Goal: Information Seeking & Learning: Compare options

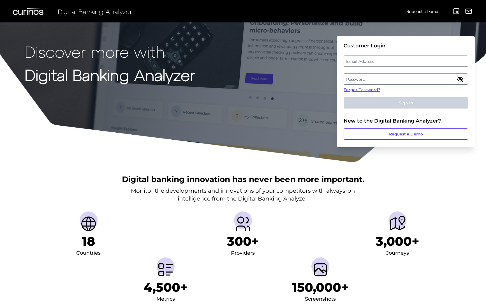
click at [371, 65] on label "Email Address" at bounding box center [406, 61] width 124 height 10
click at [371, 65] on input "email" at bounding box center [406, 61] width 125 height 11
click at [373, 61] on input "Email Address" at bounding box center [406, 61] width 125 height 11
type input "[PERSON_NAME][EMAIL_ADDRESS][PERSON_NAME][DOMAIN_NAME]"
click at [378, 80] on label "Password" at bounding box center [406, 79] width 124 height 10
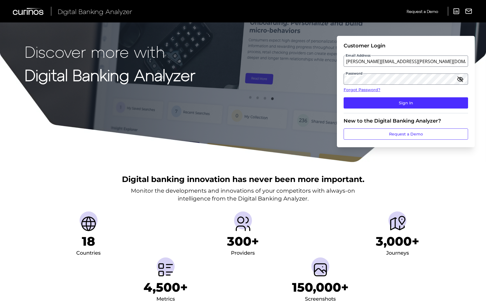
click at [458, 80] on icon "button" at bounding box center [461, 79] width 6 height 4
click at [344, 97] on button "Sign In" at bounding box center [406, 102] width 125 height 11
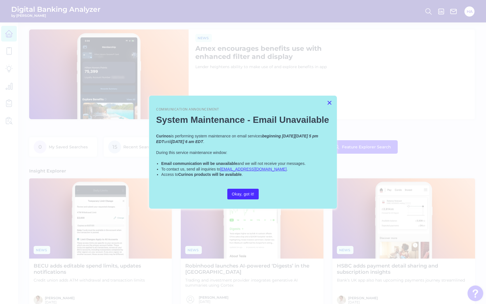
click at [331, 102] on button "×" at bounding box center [329, 102] width 5 height 9
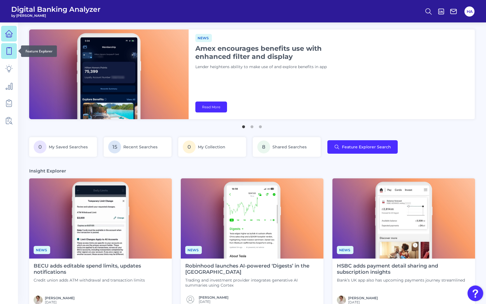
click at [7, 52] on icon at bounding box center [9, 51] width 5 height 7
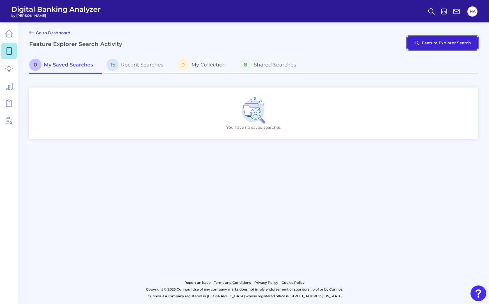
click at [460, 47] on button "Feature Explorer Search" at bounding box center [442, 42] width 70 height 13
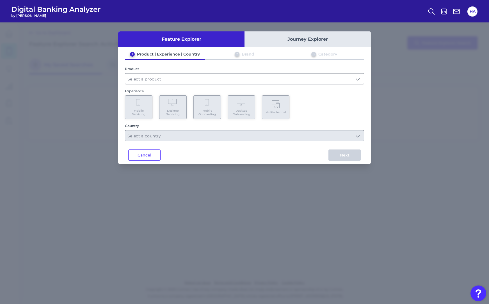
click at [294, 44] on button "Journey Explorer" at bounding box center [307, 39] width 126 height 16
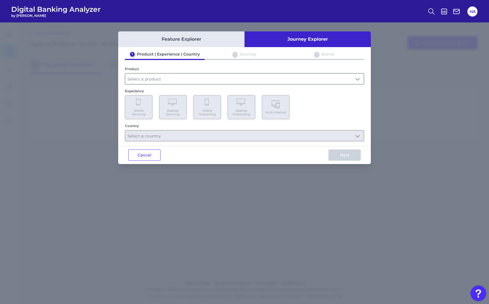
click at [257, 77] on input "text" at bounding box center [244, 78] width 238 height 11
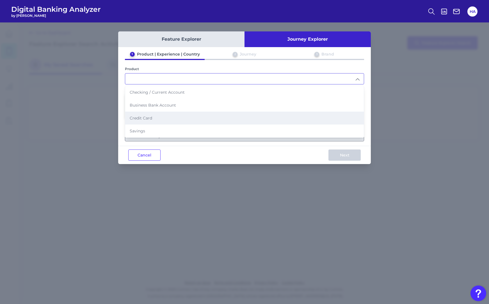
click at [162, 122] on li "Credit Card" at bounding box center [244, 118] width 238 height 13
type input "Credit Card"
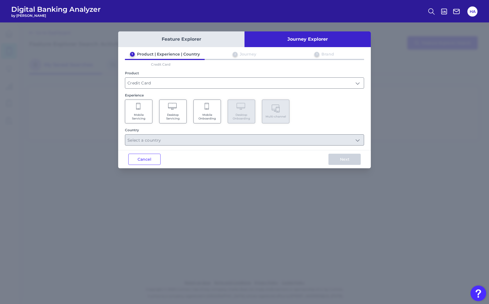
click at [211, 105] on Onboarding "Mobile Onboarding" at bounding box center [206, 112] width 27 height 24
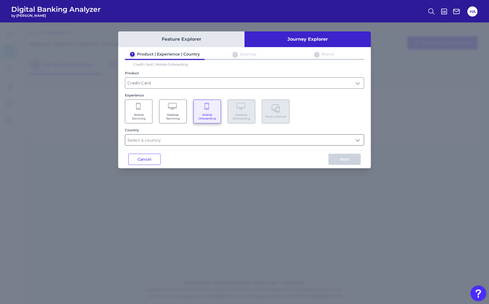
click at [178, 141] on input "text" at bounding box center [244, 140] width 238 height 11
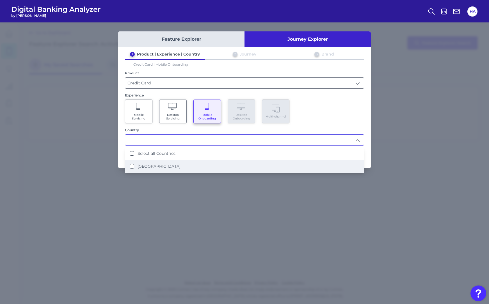
click at [166, 162] on li "[GEOGRAPHIC_DATA]" at bounding box center [244, 166] width 238 height 13
type input "Select all Countries"
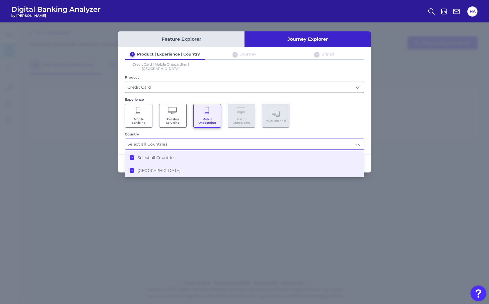
click at [370, 130] on div "Feature Explorer Journey Explorer 1 Product | Experience | Country 2 Journey 3 …" at bounding box center [244, 163] width 489 height 282
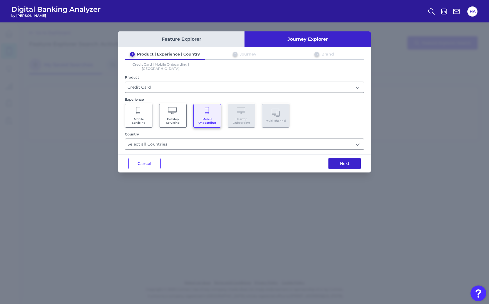
click at [353, 161] on button "Next" at bounding box center [344, 163] width 32 height 11
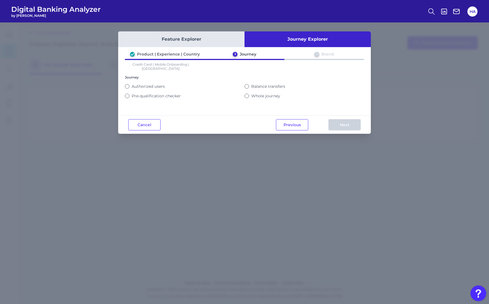
click at [263, 93] on label "Whole journey" at bounding box center [265, 95] width 29 height 5
click at [249, 94] on button "Whole journey" at bounding box center [246, 96] width 4 height 4
click at [358, 125] on button "Next" at bounding box center [344, 124] width 32 height 11
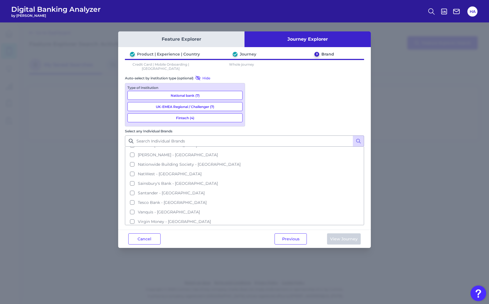
scroll to position [103, 0]
click at [204, 189] on span "Santander - [GEOGRAPHIC_DATA]" at bounding box center [171, 191] width 67 height 5
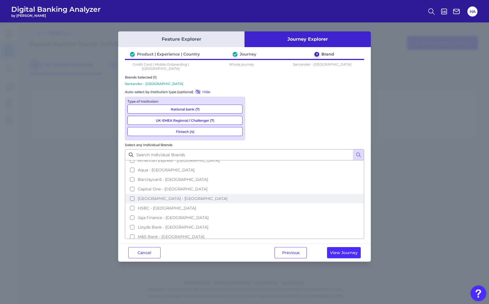
scroll to position [0, 0]
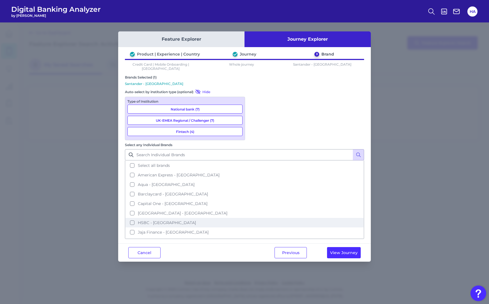
click at [285, 218] on button "HSBC - [GEOGRAPHIC_DATA]" at bounding box center [244, 223] width 238 height 10
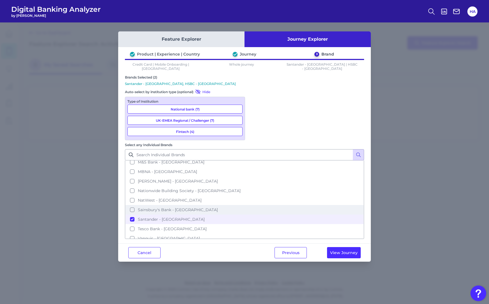
scroll to position [75, 0]
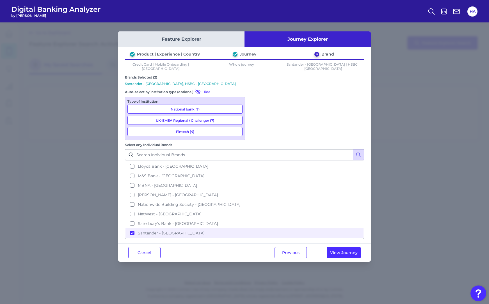
click at [367, 150] on div "Product | Experience | Country Journey 3 Brand Credit Card | Mobile Onboarding …" at bounding box center [244, 145] width 252 height 187
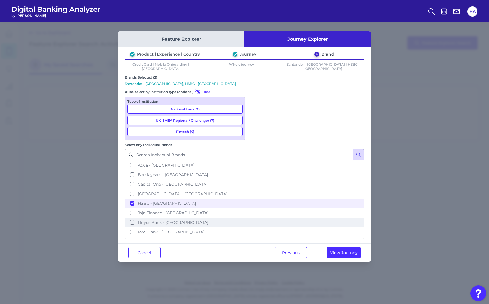
scroll to position [0, 0]
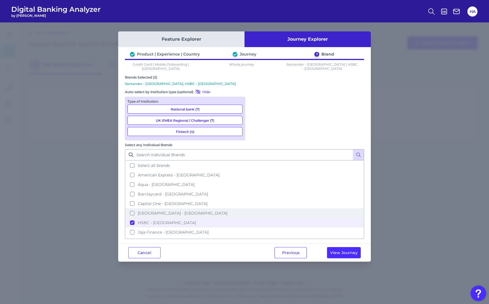
click at [285, 208] on button "[GEOGRAPHIC_DATA] - [GEOGRAPHIC_DATA]" at bounding box center [244, 213] width 238 height 10
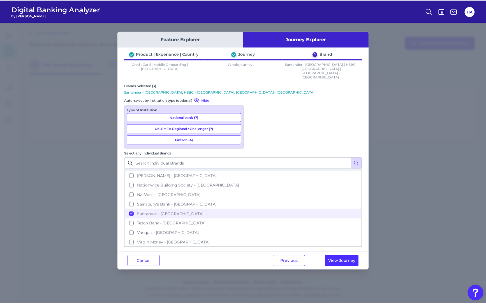
scroll to position [103, 0]
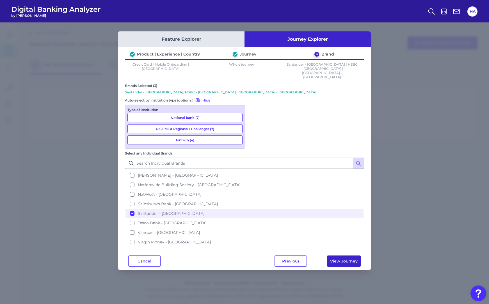
click at [345, 255] on button "View Journey" at bounding box center [344, 260] width 34 height 11
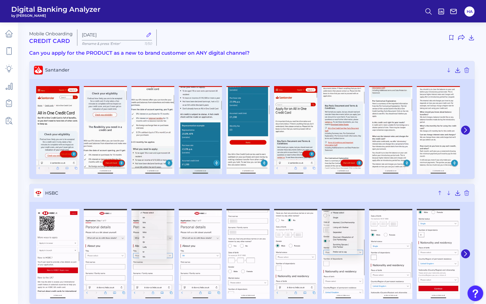
click at [54, 41] on h2 "Credit Card" at bounding box center [50, 41] width 43 height 7
click at [11, 52] on icon at bounding box center [9, 51] width 5 height 7
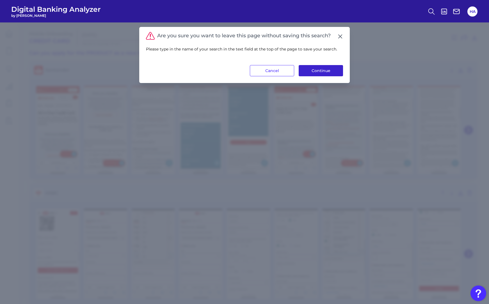
click at [315, 72] on button "Continue" at bounding box center [320, 70] width 44 height 11
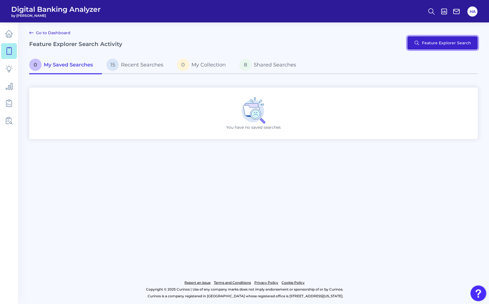
click at [446, 44] on button "Feature Explorer Search" at bounding box center [442, 42] width 70 height 13
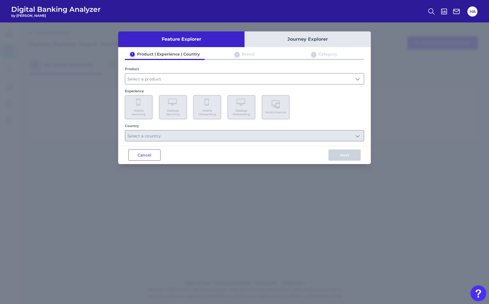
click at [271, 40] on button "Journey Explorer" at bounding box center [307, 39] width 126 height 16
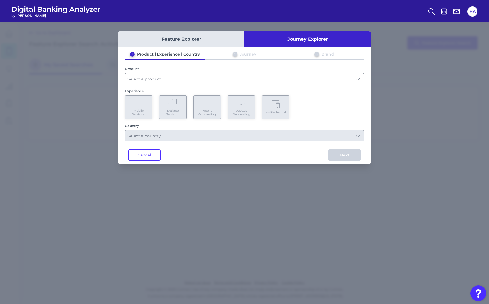
click at [203, 80] on input "text" at bounding box center [244, 78] width 238 height 11
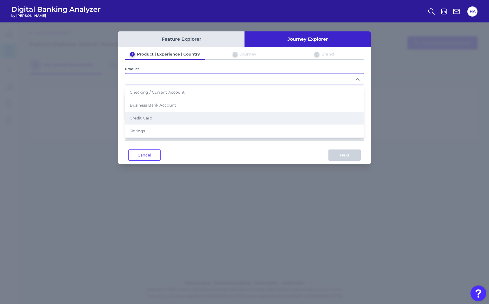
click at [154, 120] on li "Credit Card" at bounding box center [244, 118] width 238 height 13
type input "Credit Card"
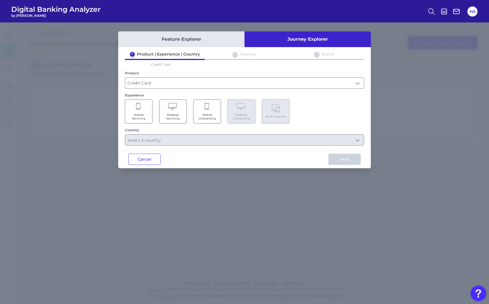
click at [198, 112] on Onboarding "Mobile Onboarding" at bounding box center [206, 112] width 27 height 24
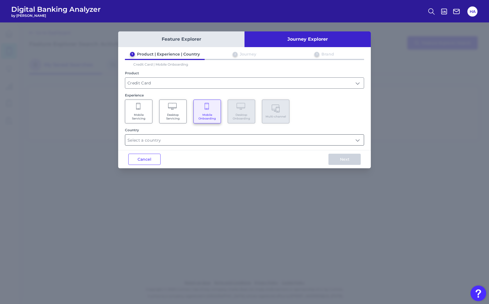
click at [195, 138] on input "text" at bounding box center [244, 140] width 238 height 11
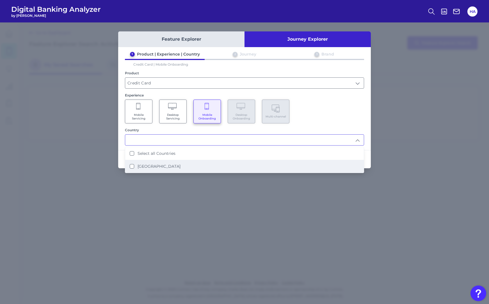
click at [177, 162] on li "[GEOGRAPHIC_DATA]" at bounding box center [244, 166] width 238 height 13
type input "Select all Countries"
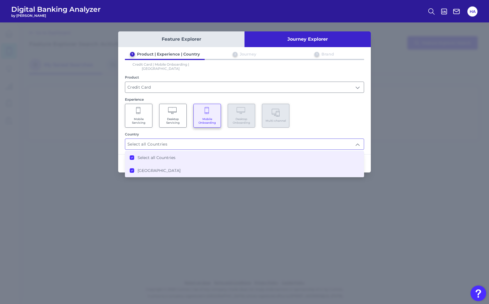
click at [373, 134] on div "Feature Explorer Journey Explorer 1 Product | Experience | Country 2 Journey 3 …" at bounding box center [244, 163] width 489 height 282
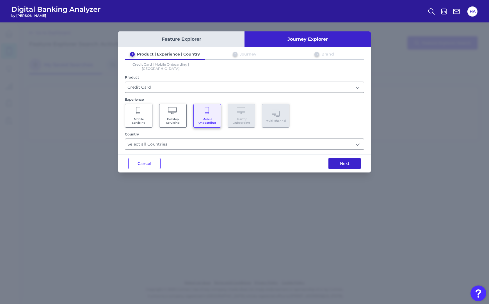
click at [353, 158] on button "Next" at bounding box center [344, 163] width 32 height 11
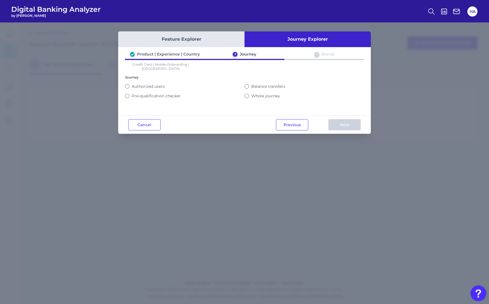
click at [152, 84] on label "Authorized users" at bounding box center [148, 86] width 33 height 5
click at [129, 84] on button "Authorized users" at bounding box center [127, 86] width 4 height 4
click at [348, 122] on button "Next" at bounding box center [344, 124] width 32 height 11
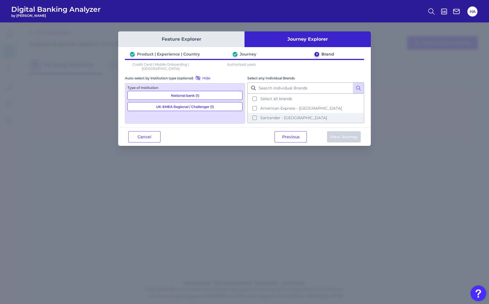
click at [297, 113] on button "Santander - [GEOGRAPHIC_DATA]" at bounding box center [306, 118] width 116 height 10
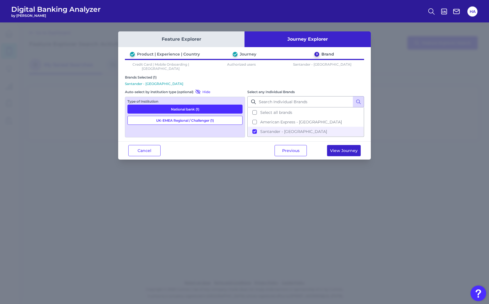
click at [357, 148] on button "View Journey" at bounding box center [344, 150] width 34 height 11
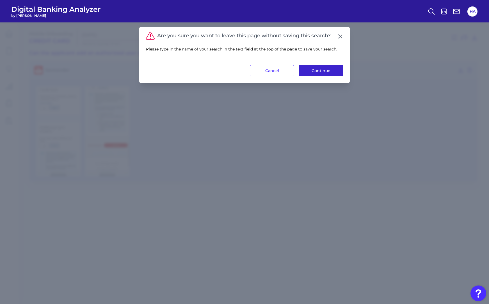
click at [332, 70] on button "Continue" at bounding box center [320, 70] width 44 height 11
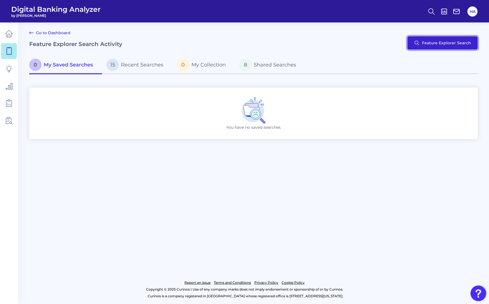
click at [445, 47] on button "Feature Explorer Search" at bounding box center [442, 42] width 70 height 13
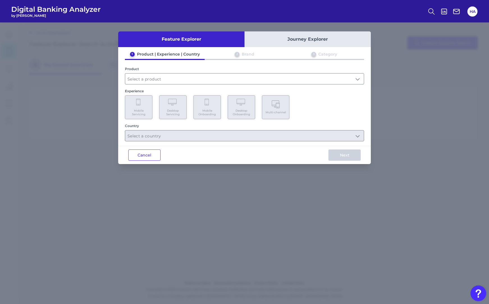
click at [161, 149] on div "Cancel Next" at bounding box center [244, 155] width 252 height 18
click at [153, 151] on button "Cancel" at bounding box center [144, 154] width 32 height 11
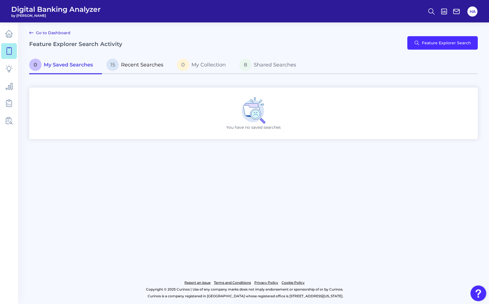
click at [154, 67] on span "Recent Searches" at bounding box center [142, 65] width 42 height 6
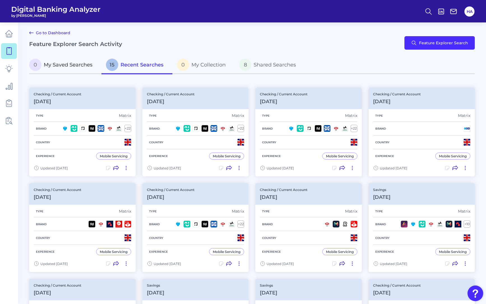
click at [64, 66] on span "My Saved Searches" at bounding box center [68, 65] width 49 height 6
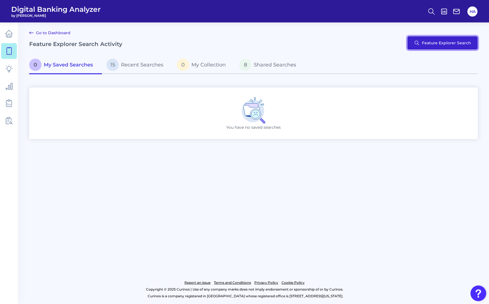
click at [451, 42] on button "Feature Explorer Search" at bounding box center [442, 42] width 70 height 13
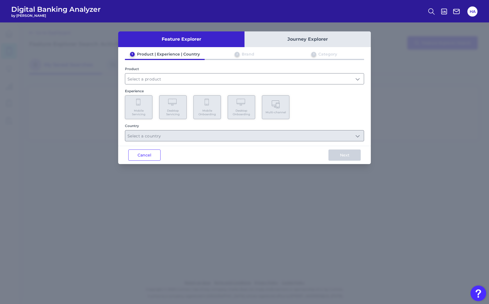
click at [301, 45] on button "Journey Explorer" at bounding box center [307, 39] width 126 height 16
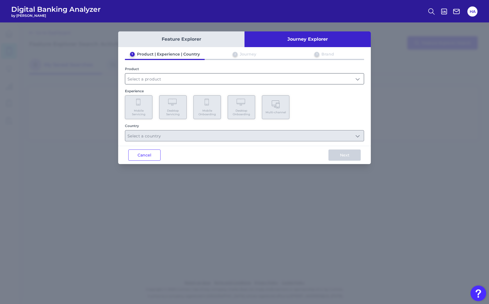
click at [194, 82] on input "text" at bounding box center [244, 78] width 238 height 11
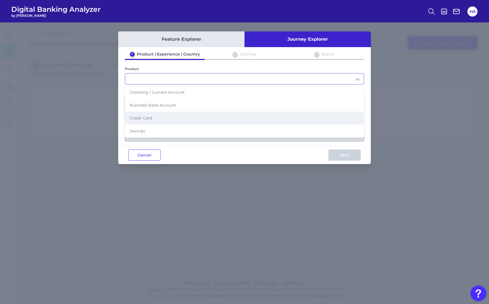
click at [152, 115] on li "Credit Card" at bounding box center [244, 118] width 238 height 13
type input "Credit Card"
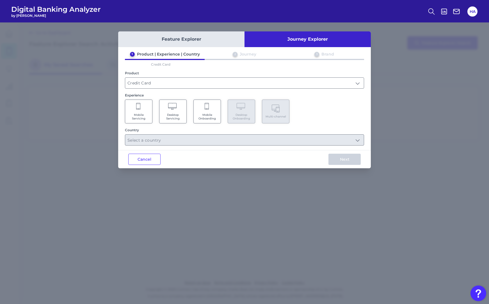
click at [144, 115] on span "Mobile Servicing" at bounding box center [138, 116] width 21 height 7
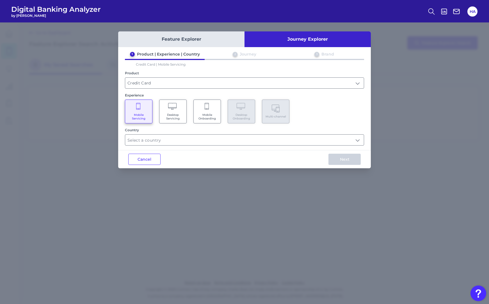
click at [208, 113] on span "Mobile Onboarding" at bounding box center [206, 116] width 21 height 7
click at [194, 141] on input "text" at bounding box center [244, 140] width 238 height 11
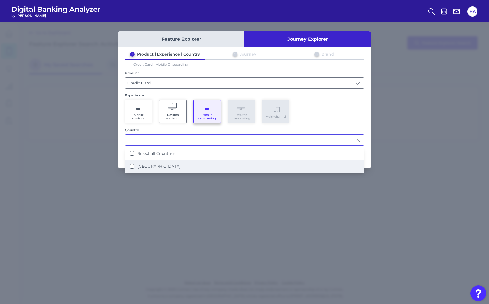
click at [156, 163] on li "[GEOGRAPHIC_DATA]" at bounding box center [244, 166] width 238 height 13
type input "Select all Countries"
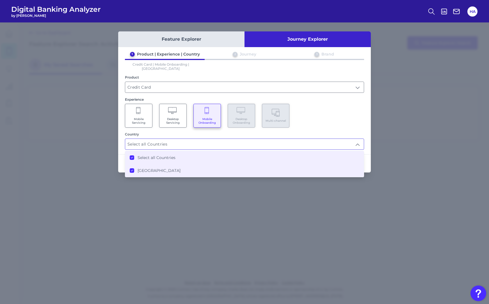
click at [364, 128] on div "1 Product | Experience | Country 2 Journey 3 Brand Credit Card | Mobile Onboard…" at bounding box center [244, 101] width 252 height 98
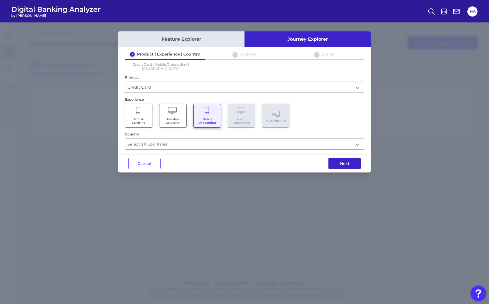
click at [351, 158] on button "Next" at bounding box center [344, 163] width 32 height 11
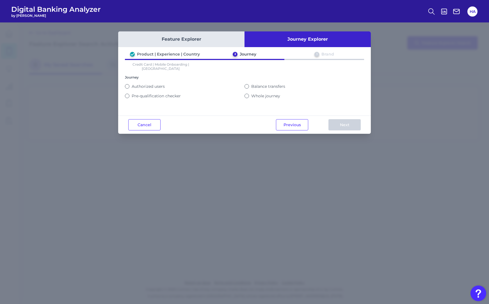
click at [255, 93] on label "Whole journey" at bounding box center [265, 95] width 29 height 5
click at [249, 94] on button "Whole journey" at bounding box center [246, 96] width 4 height 4
click at [345, 123] on button "Next" at bounding box center [344, 124] width 32 height 11
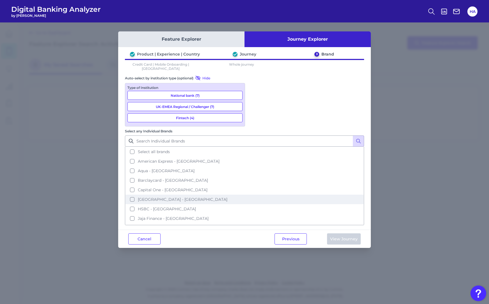
click at [282, 204] on button "HSBC - [GEOGRAPHIC_DATA]" at bounding box center [244, 209] width 238 height 10
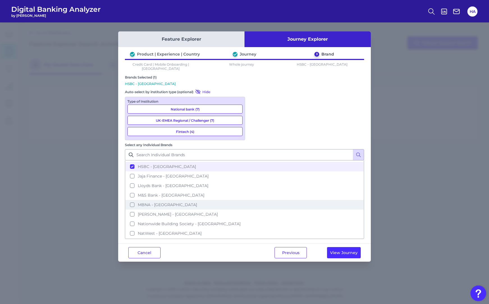
scroll to position [28, 0]
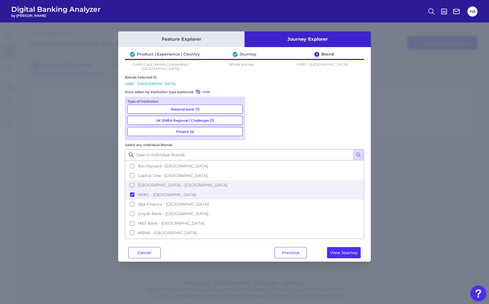
click at [283, 180] on button "[GEOGRAPHIC_DATA] - [GEOGRAPHIC_DATA]" at bounding box center [244, 185] width 238 height 10
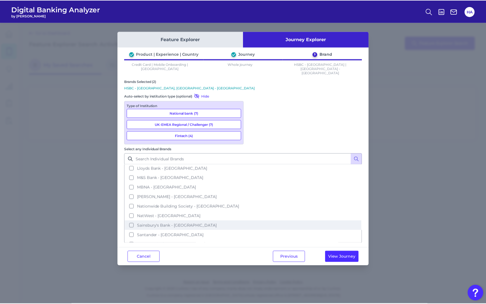
scroll to position [103, 0]
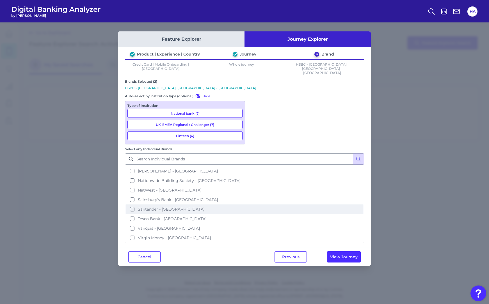
click at [298, 204] on button "Santander - [GEOGRAPHIC_DATA]" at bounding box center [244, 209] width 238 height 10
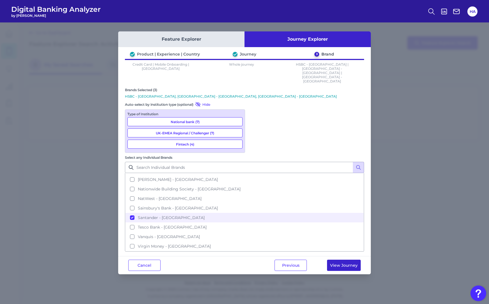
click at [348, 260] on button "View Journey" at bounding box center [344, 265] width 34 height 11
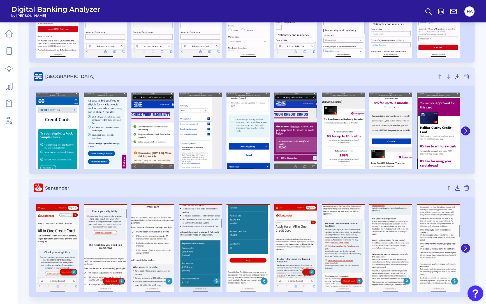
scroll to position [120, 0]
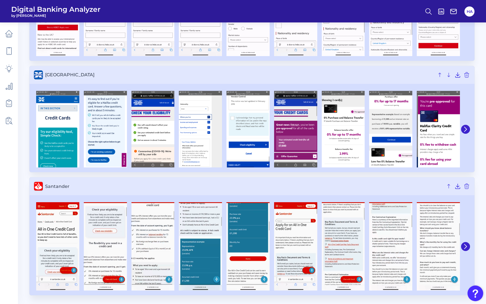
click at [462, 243] on div at bounding box center [465, 246] width 10 height 93
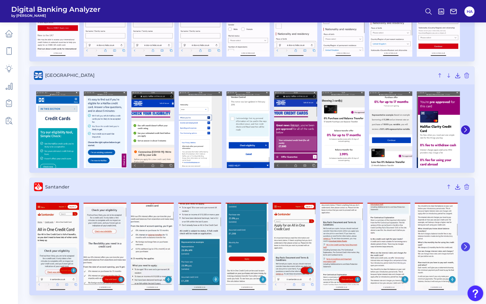
click at [463, 244] on button at bounding box center [465, 246] width 9 height 9
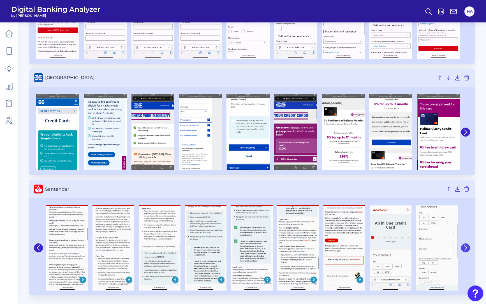
click at [463, 244] on button at bounding box center [465, 247] width 9 height 9
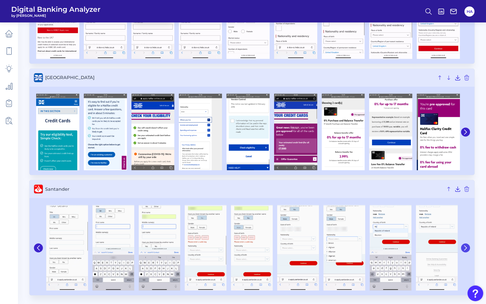
click at [463, 244] on button at bounding box center [465, 247] width 9 height 9
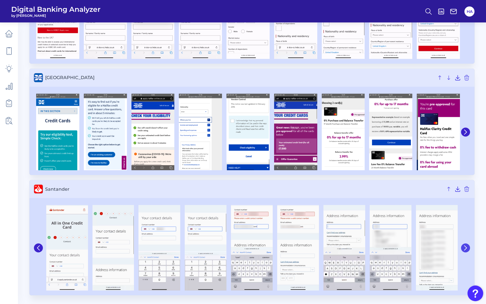
click at [463, 244] on button at bounding box center [465, 247] width 9 height 9
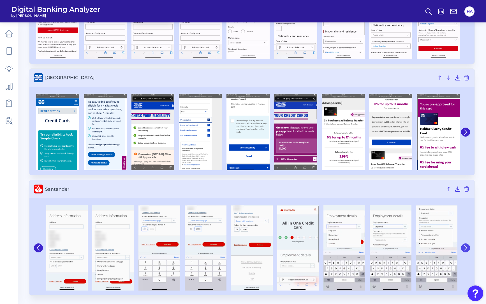
click at [463, 244] on button at bounding box center [465, 247] width 9 height 9
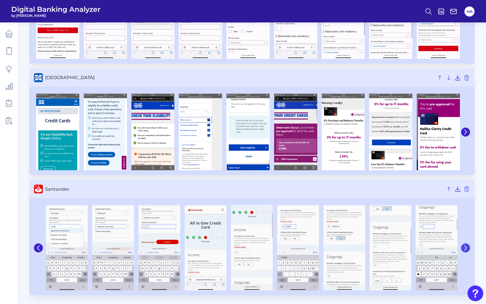
click at [463, 244] on button at bounding box center [465, 247] width 9 height 9
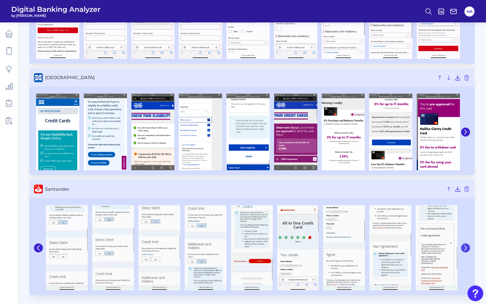
click at [463, 244] on button at bounding box center [465, 247] width 9 height 9
click at [462, 244] on div at bounding box center [465, 247] width 10 height 91
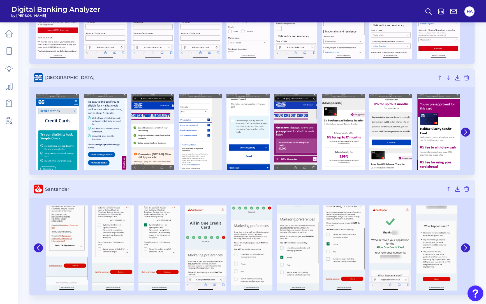
click at [462, 244] on div at bounding box center [465, 247] width 10 height 91
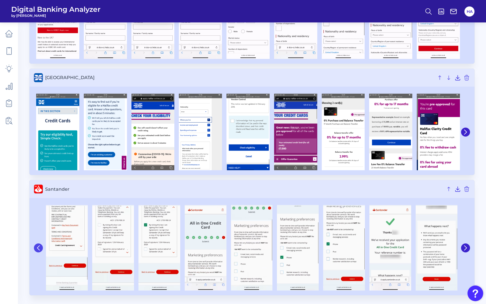
click at [39, 247] on icon at bounding box center [38, 247] width 5 height 5
click at [39, 246] on icon at bounding box center [38, 248] width 2 height 4
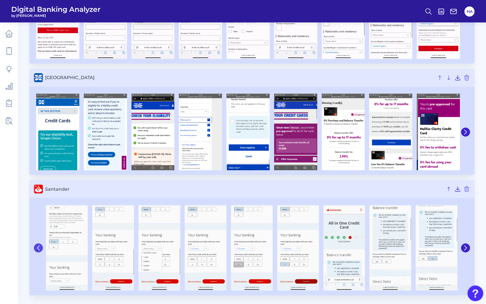
click at [39, 246] on icon at bounding box center [38, 247] width 5 height 5
click at [39, 246] on icon at bounding box center [38, 248] width 2 height 4
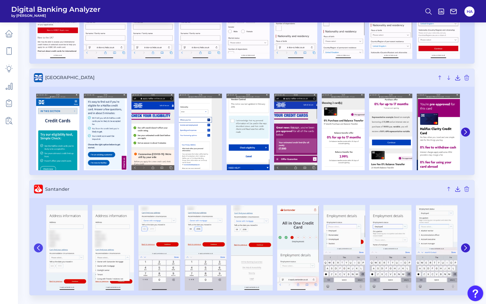
click at [39, 246] on icon at bounding box center [38, 247] width 5 height 5
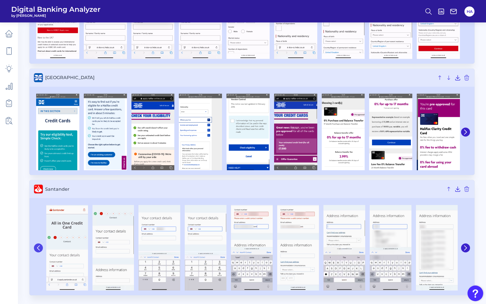
click at [39, 246] on icon at bounding box center [38, 247] width 5 height 5
click at [39, 245] on icon at bounding box center [38, 247] width 5 height 5
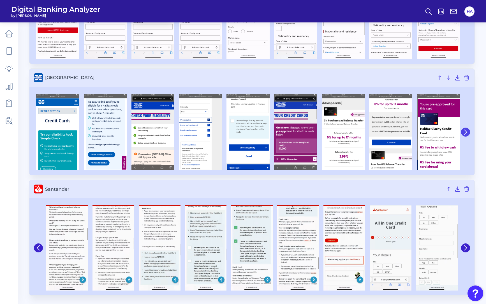
click at [464, 134] on icon at bounding box center [465, 132] width 5 height 5
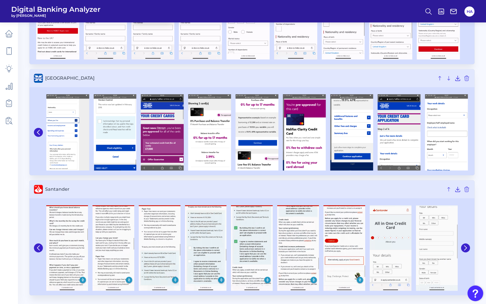
click at [464, 134] on div at bounding box center [186, 132] width 568 height 76
click at [464, 134] on div at bounding box center [446, 132] width 47 height 76
click at [464, 134] on img at bounding box center [446, 132] width 43 height 76
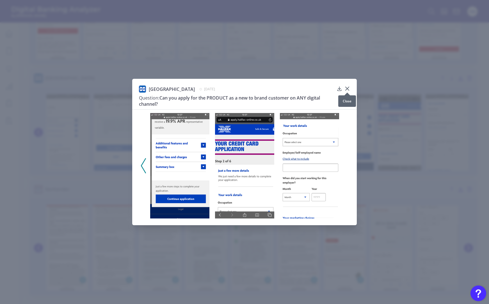
click at [347, 87] on icon at bounding box center [347, 89] width 6 height 6
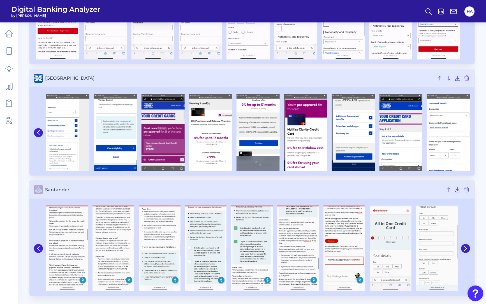
scroll to position [0, 0]
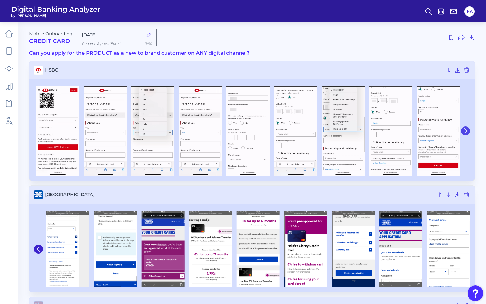
click at [463, 128] on button at bounding box center [465, 130] width 9 height 9
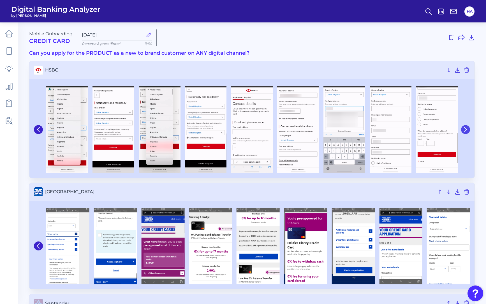
click at [466, 130] on icon at bounding box center [466, 129] width 2 height 4
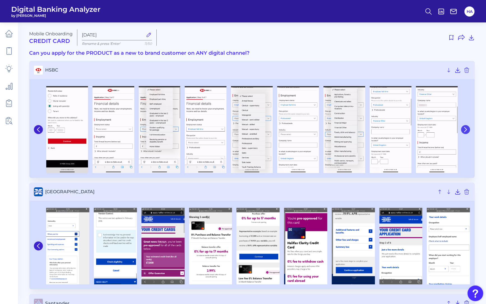
click at [466, 130] on icon at bounding box center [466, 129] width 2 height 4
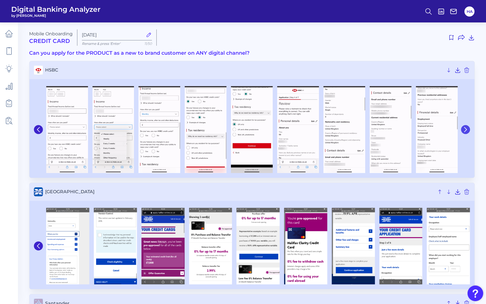
click at [466, 130] on icon at bounding box center [466, 129] width 2 height 4
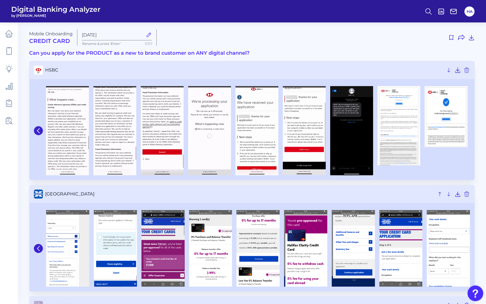
click at [35, 129] on button at bounding box center [38, 130] width 9 height 9
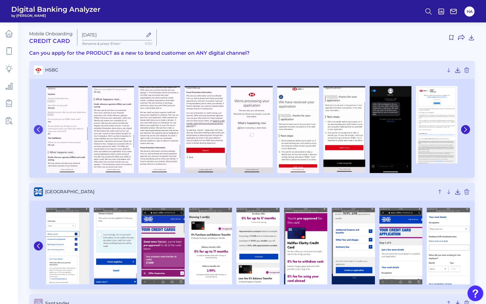
click at [36, 129] on icon at bounding box center [38, 129] width 5 height 5
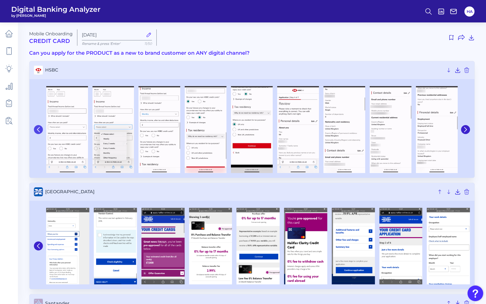
click at [36, 129] on icon at bounding box center [38, 129] width 5 height 5
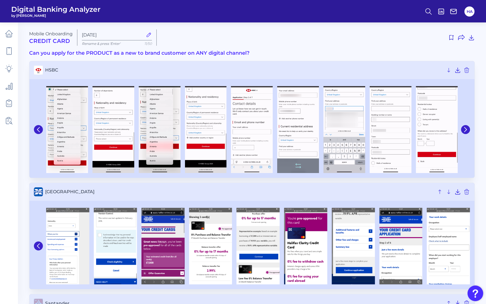
click at [36, 129] on icon at bounding box center [38, 129] width 5 height 5
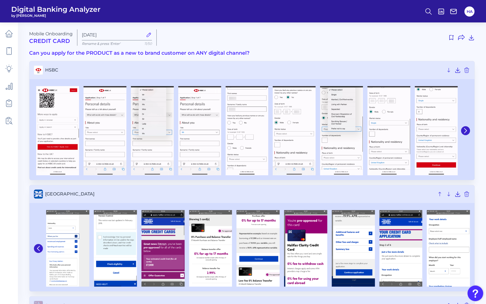
click at [36, 129] on div at bounding box center [57, 130] width 47 height 89
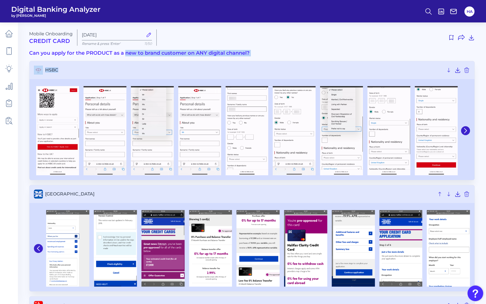
drag, startPoint x: 125, startPoint y: 52, endPoint x: 215, endPoint y: 56, distance: 89.8
click at [215, 56] on div "Mobile Onboarding Credit Card [DATE] Rename & press 'Enter' 11/50 Can you apply…" at bounding box center [252, 220] width 446 height 383
drag, startPoint x: 215, startPoint y: 56, endPoint x: 138, endPoint y: 55, distance: 76.6
click at [138, 55] on h3 "Can you apply for the PRODUCT as a new to brand customer on ANY digital channel?" at bounding box center [252, 53] width 446 height 6
click at [116, 53] on h3 "Can you apply for the PRODUCT as a new to brand customer on ANY digital channel?" at bounding box center [252, 53] width 446 height 6
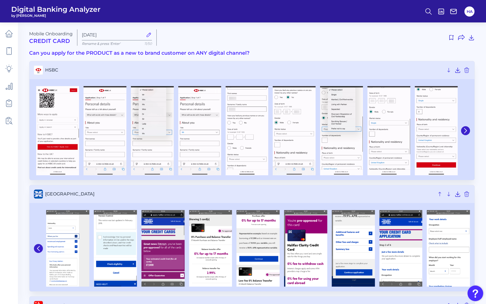
click at [403, 194] on span "[GEOGRAPHIC_DATA]" at bounding box center [239, 193] width 389 height 5
click at [61, 109] on img at bounding box center [57, 130] width 43 height 89
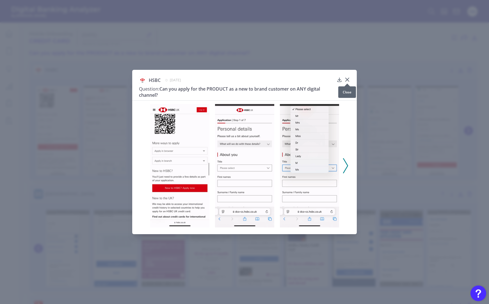
click at [345, 79] on icon at bounding box center [347, 80] width 6 height 6
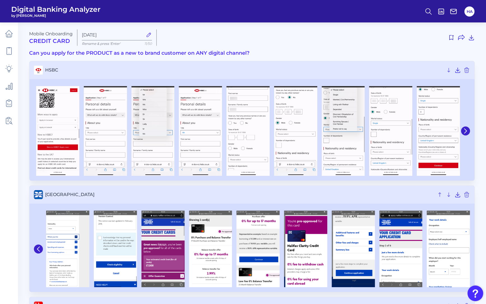
click at [416, 201] on h3 "[GEOGRAPHIC_DATA]" at bounding box center [251, 195] width 445 height 18
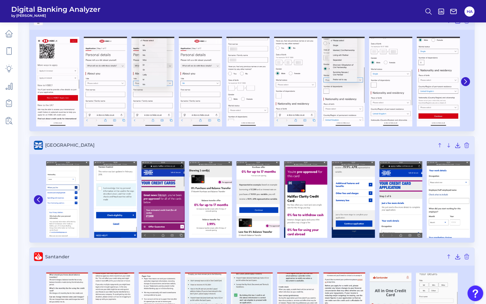
scroll to position [117, 0]
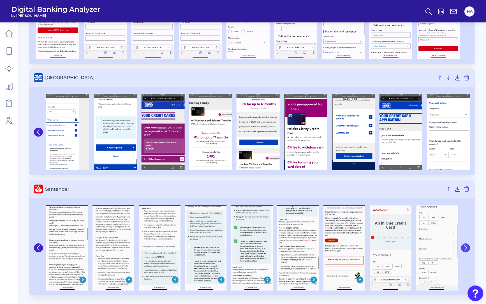
click at [468, 246] on button at bounding box center [465, 247] width 9 height 9
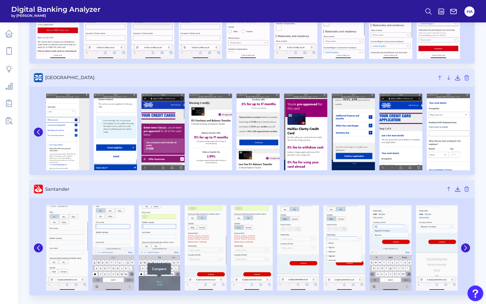
click at [159, 285] on icon at bounding box center [159, 283] width 7 height 7
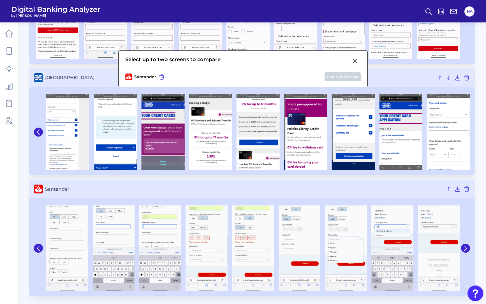
scroll to position [0, 0]
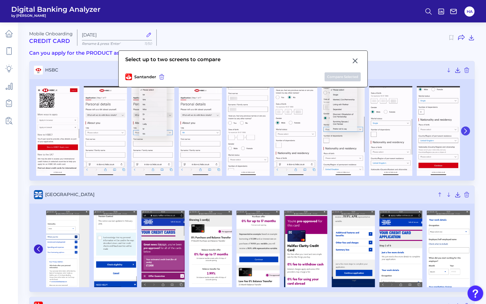
click at [466, 130] on icon at bounding box center [465, 130] width 5 height 5
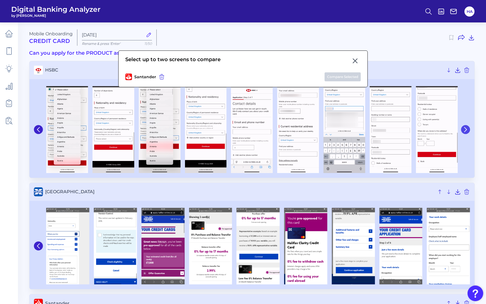
click at [465, 130] on icon at bounding box center [465, 129] width 5 height 5
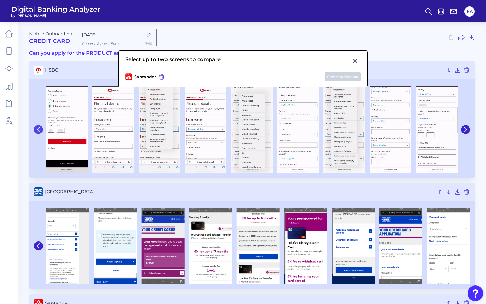
click at [38, 130] on icon at bounding box center [38, 129] width 5 height 5
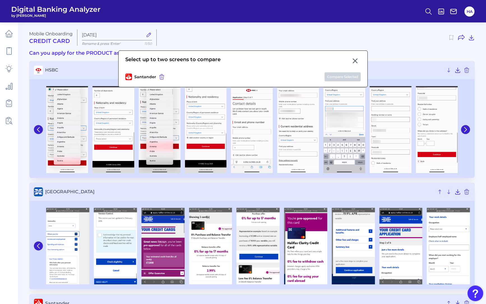
click at [38, 131] on icon at bounding box center [38, 129] width 5 height 5
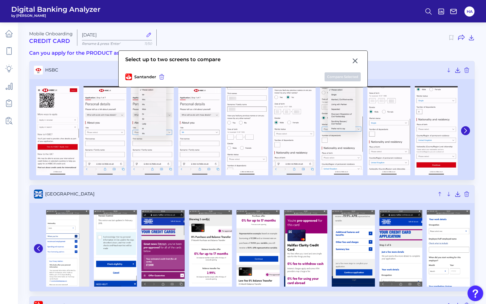
click at [356, 60] on button at bounding box center [355, 60] width 11 height 9
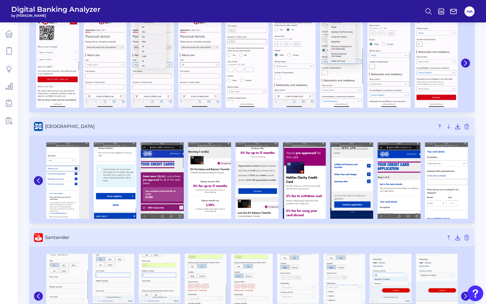
scroll to position [116, 0]
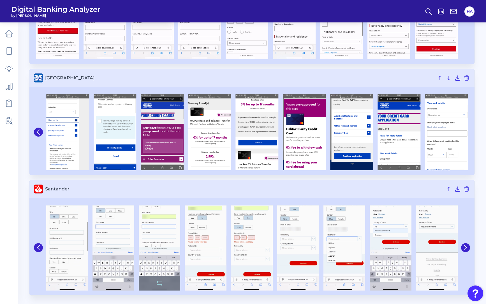
click at [158, 232] on img at bounding box center [160, 248] width 42 height 86
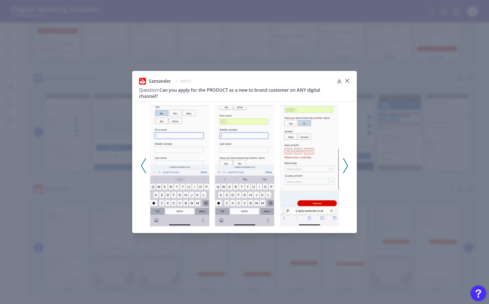
click at [347, 165] on polyline at bounding box center [345, 165] width 4 height 14
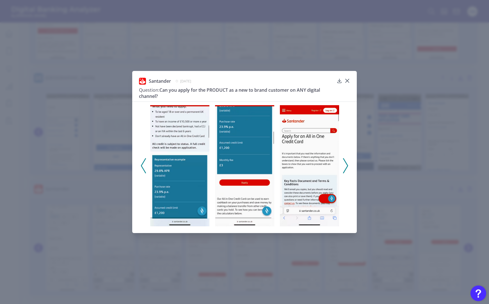
click at [346, 164] on polyline at bounding box center [345, 165] width 4 height 14
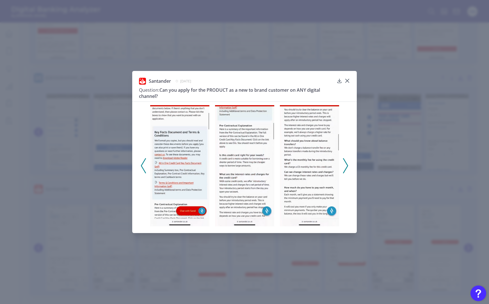
click at [346, 164] on polyline at bounding box center [345, 165] width 4 height 14
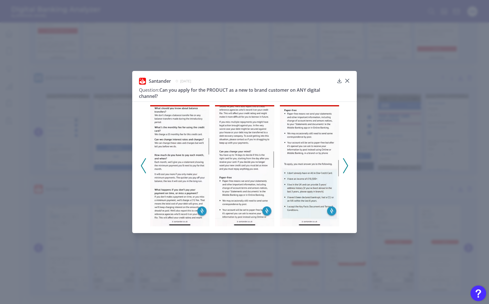
click at [346, 164] on polyline at bounding box center [345, 165] width 4 height 14
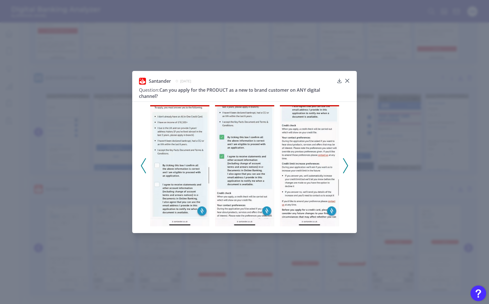
click at [346, 162] on icon at bounding box center [345, 165] width 5 height 15
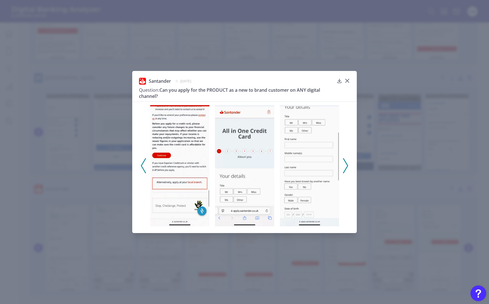
click at [346, 162] on icon at bounding box center [345, 165] width 5 height 15
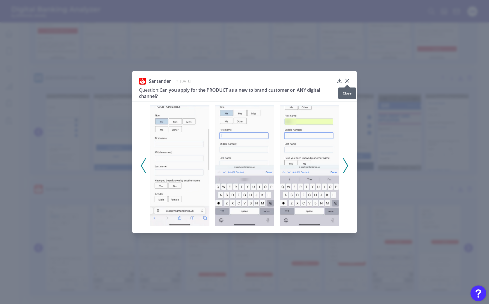
click at [347, 81] on icon at bounding box center [346, 80] width 3 height 3
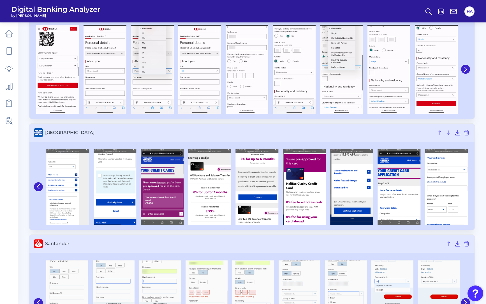
scroll to position [32, 0]
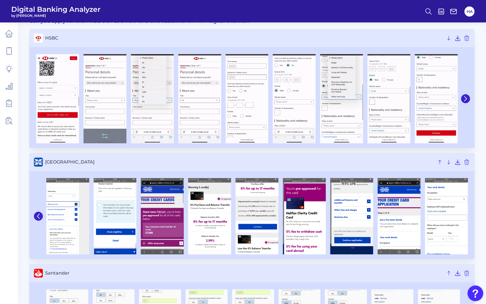
click at [97, 91] on img at bounding box center [105, 98] width 43 height 89
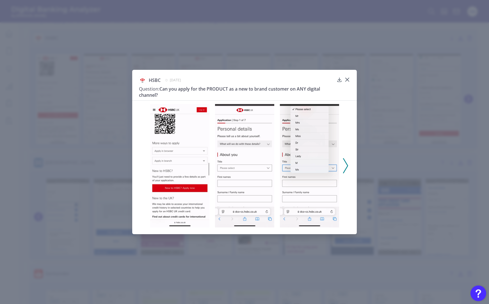
drag, startPoint x: 180, startPoint y: 80, endPoint x: 230, endPoint y: 80, distance: 49.9
click at [230, 80] on div "HSBC [DATE]" at bounding box center [236, 80] width 195 height 7
drag, startPoint x: 230, startPoint y: 80, endPoint x: 191, endPoint y: 78, distance: 39.0
click at [181, 78] on span "[DATE]" at bounding box center [175, 80] width 11 height 5
click at [349, 80] on icon at bounding box center [347, 80] width 6 height 6
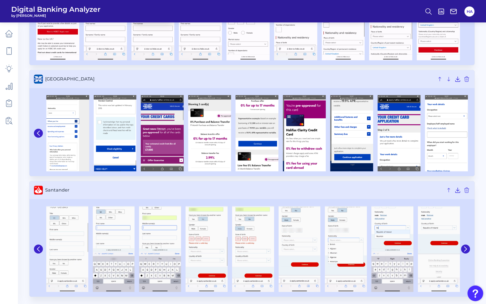
scroll to position [117, 0]
